Goal: Information Seeking & Learning: Learn about a topic

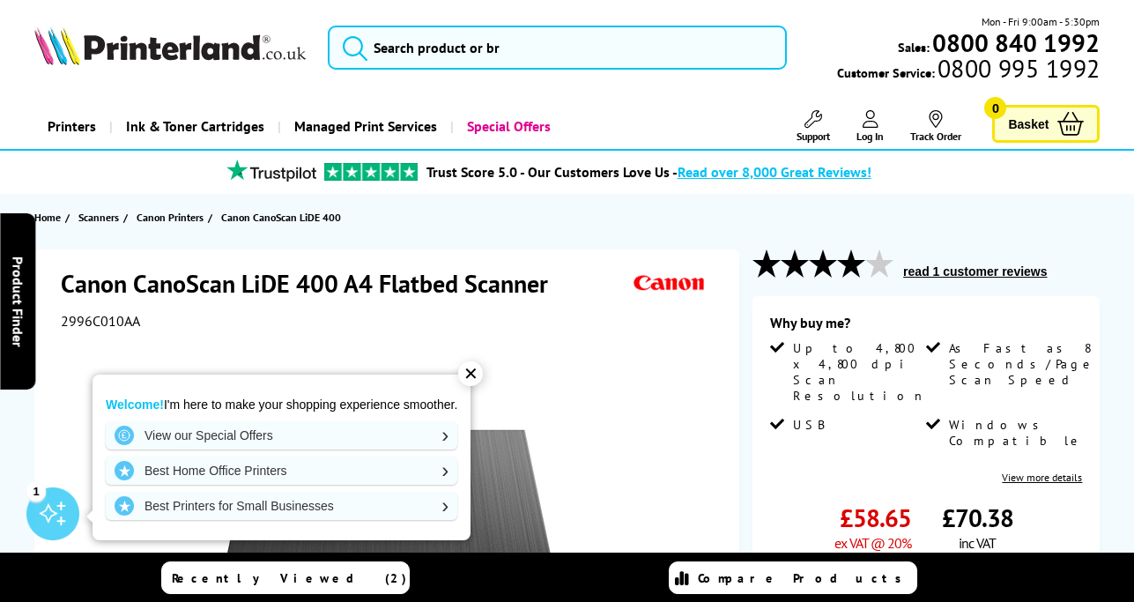
click at [472, 369] on div "✕" at bounding box center [470, 373] width 25 height 25
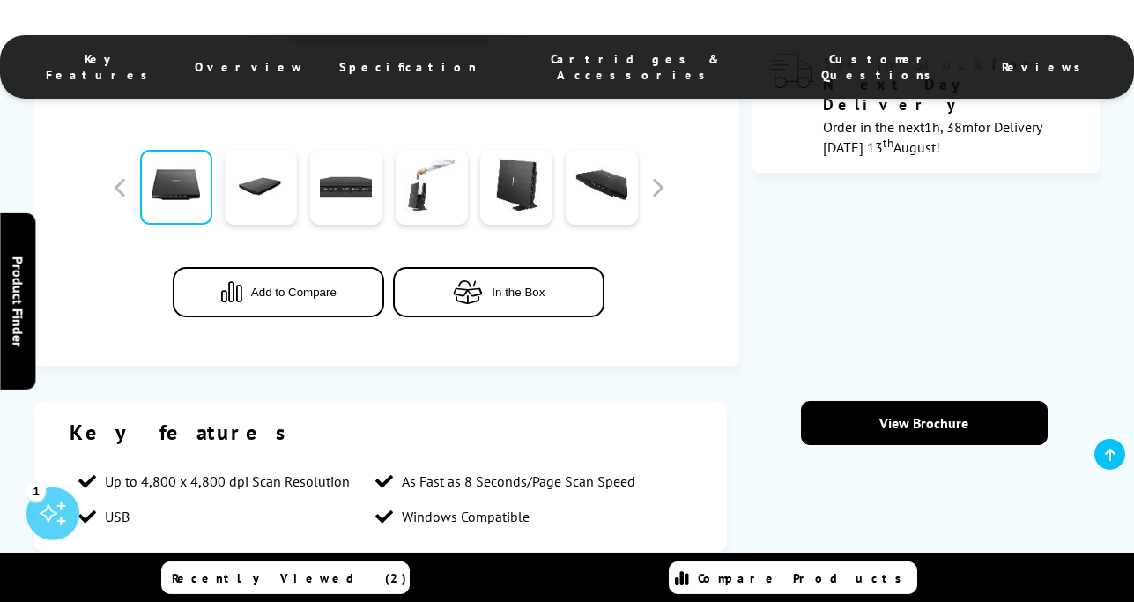
scroll to position [629, 0]
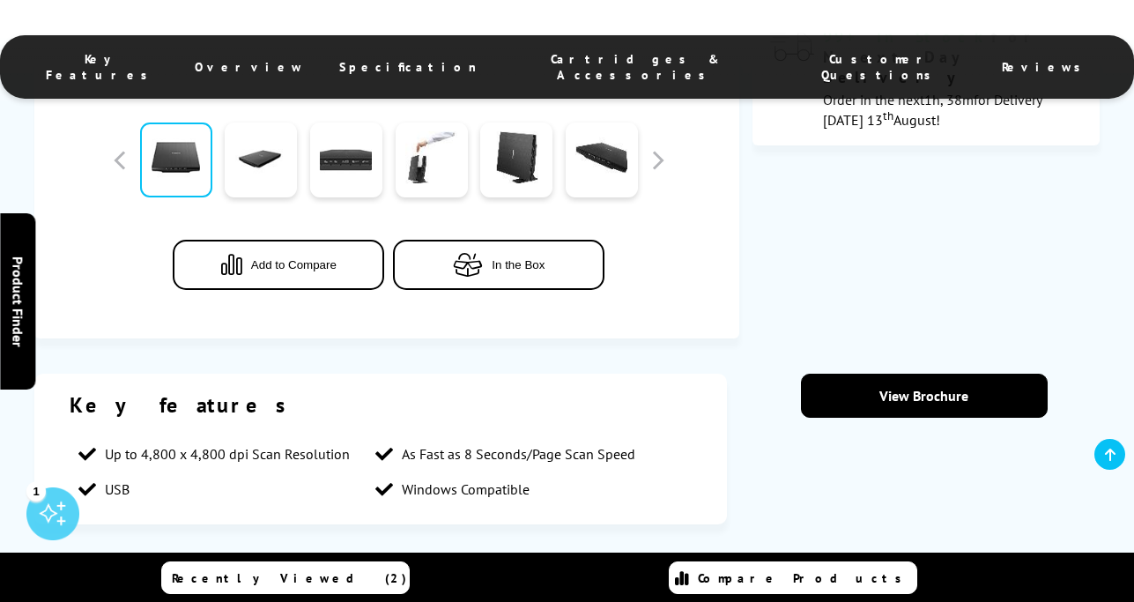
click at [495, 264] on span "In the Box" at bounding box center [518, 264] width 53 height 13
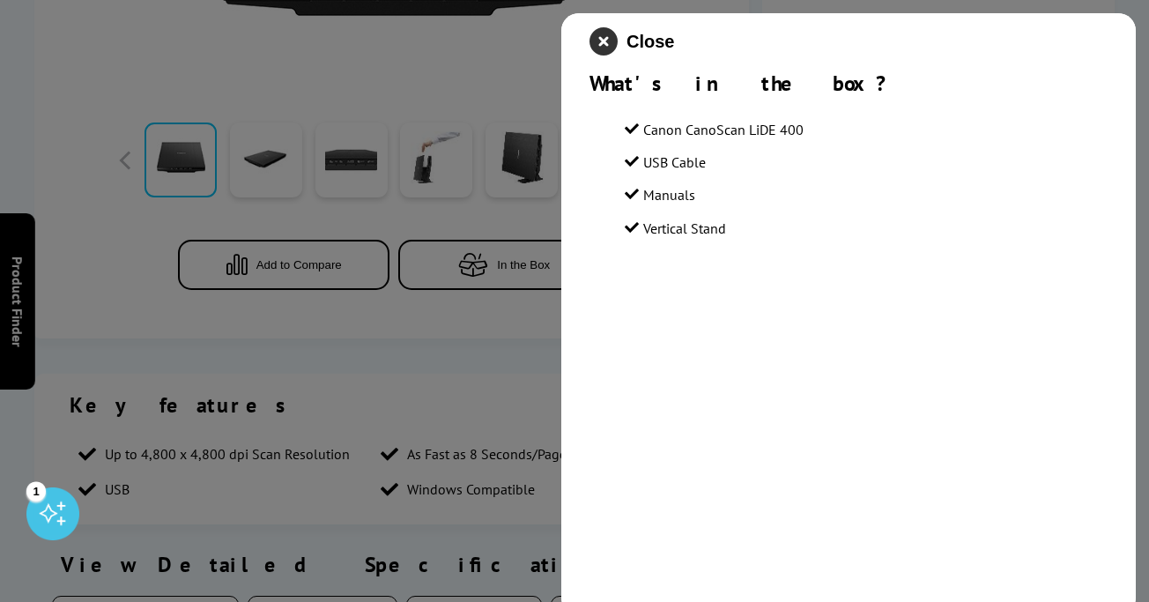
click at [601, 36] on icon "close modal" at bounding box center [604, 41] width 28 height 28
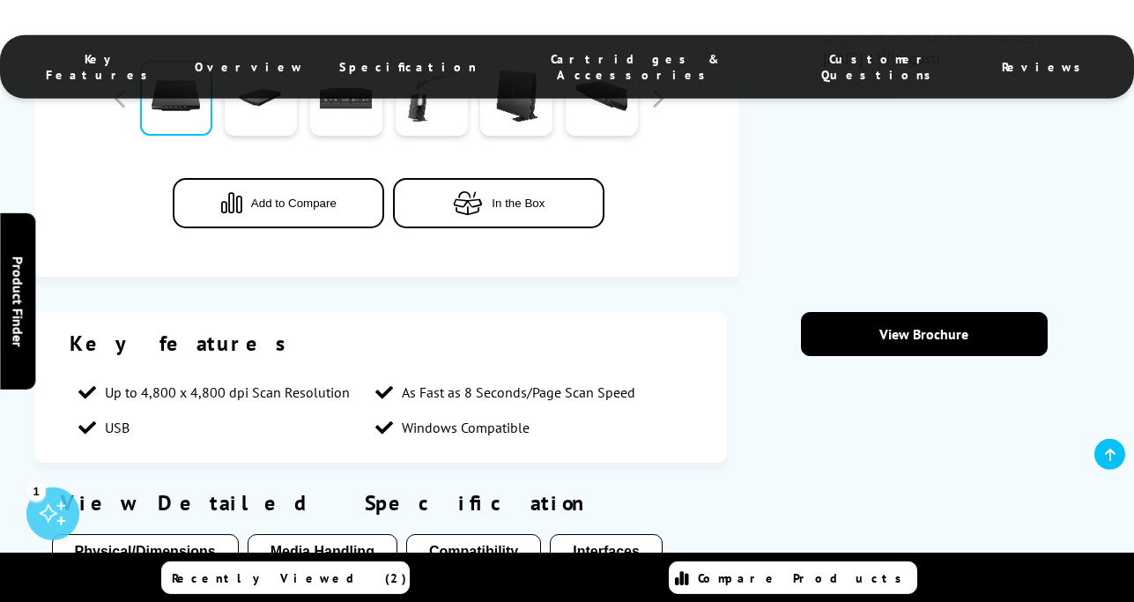
scroll to position [719, 0]
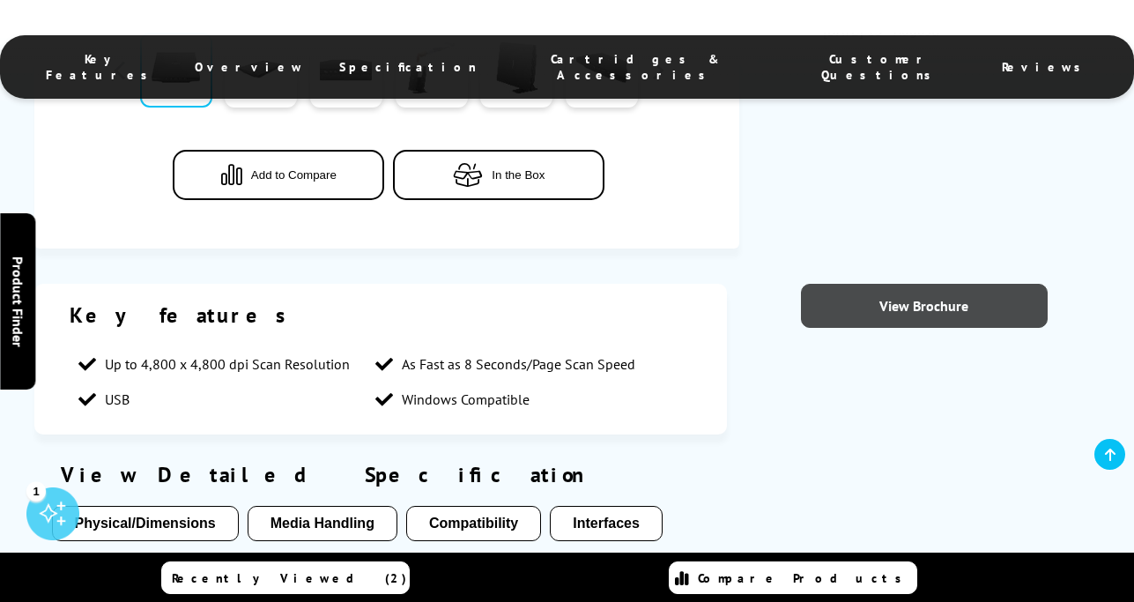
click at [939, 301] on link "View Brochure" at bounding box center [924, 306] width 246 height 44
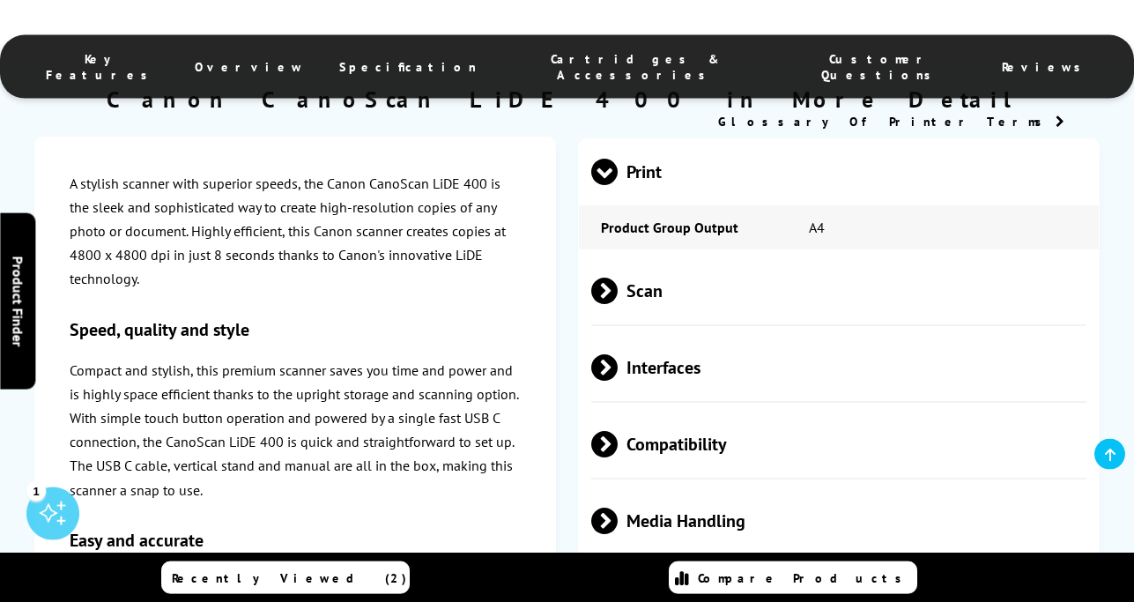
scroll to position [1438, 0]
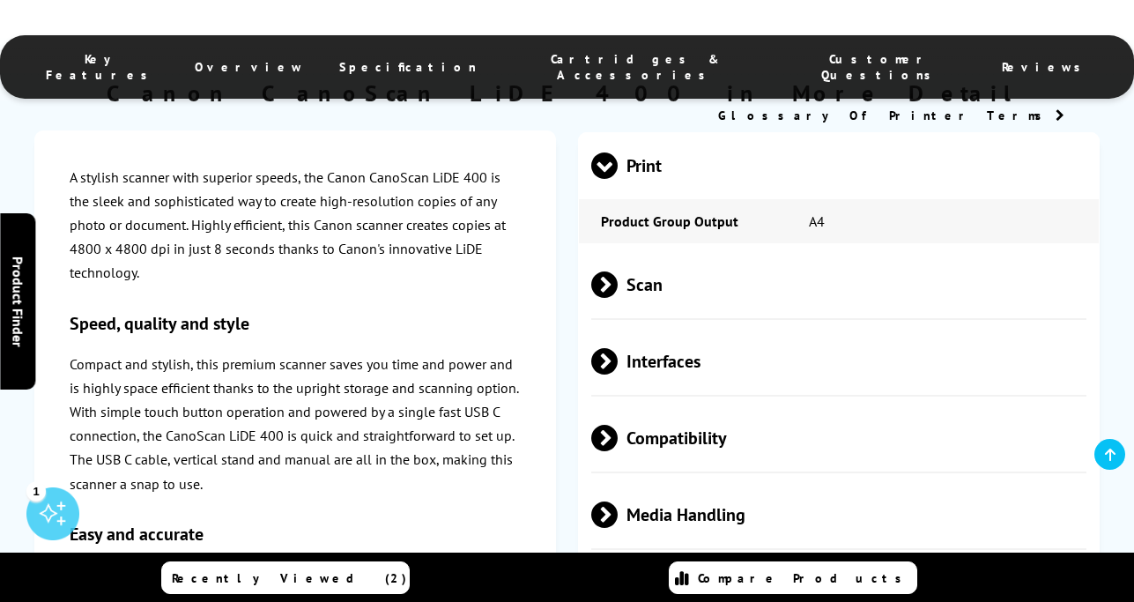
click at [682, 368] on span "Interfaces" at bounding box center [838, 362] width 494 height 66
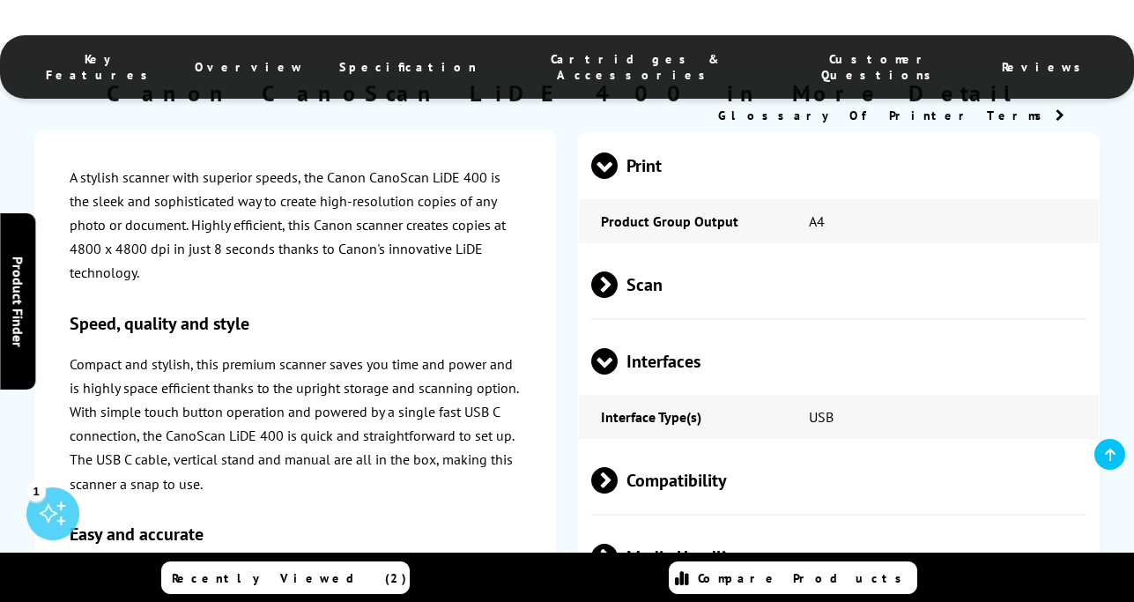
click at [650, 285] on span "Scan" at bounding box center [838, 285] width 494 height 66
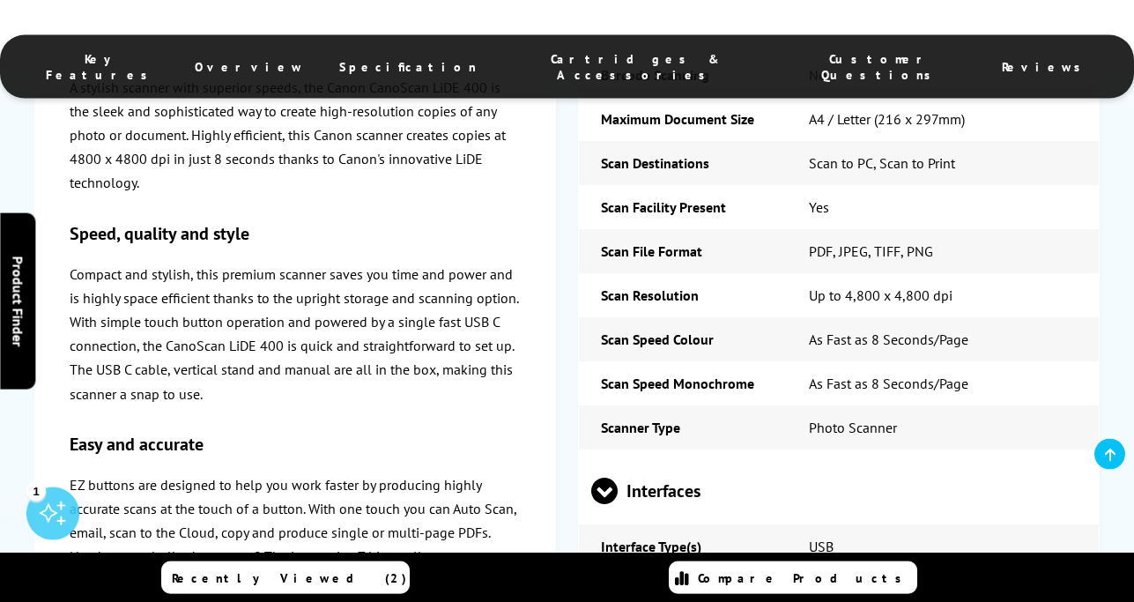
scroll to position [1798, 0]
